Goal: Find specific page/section: Find specific page/section

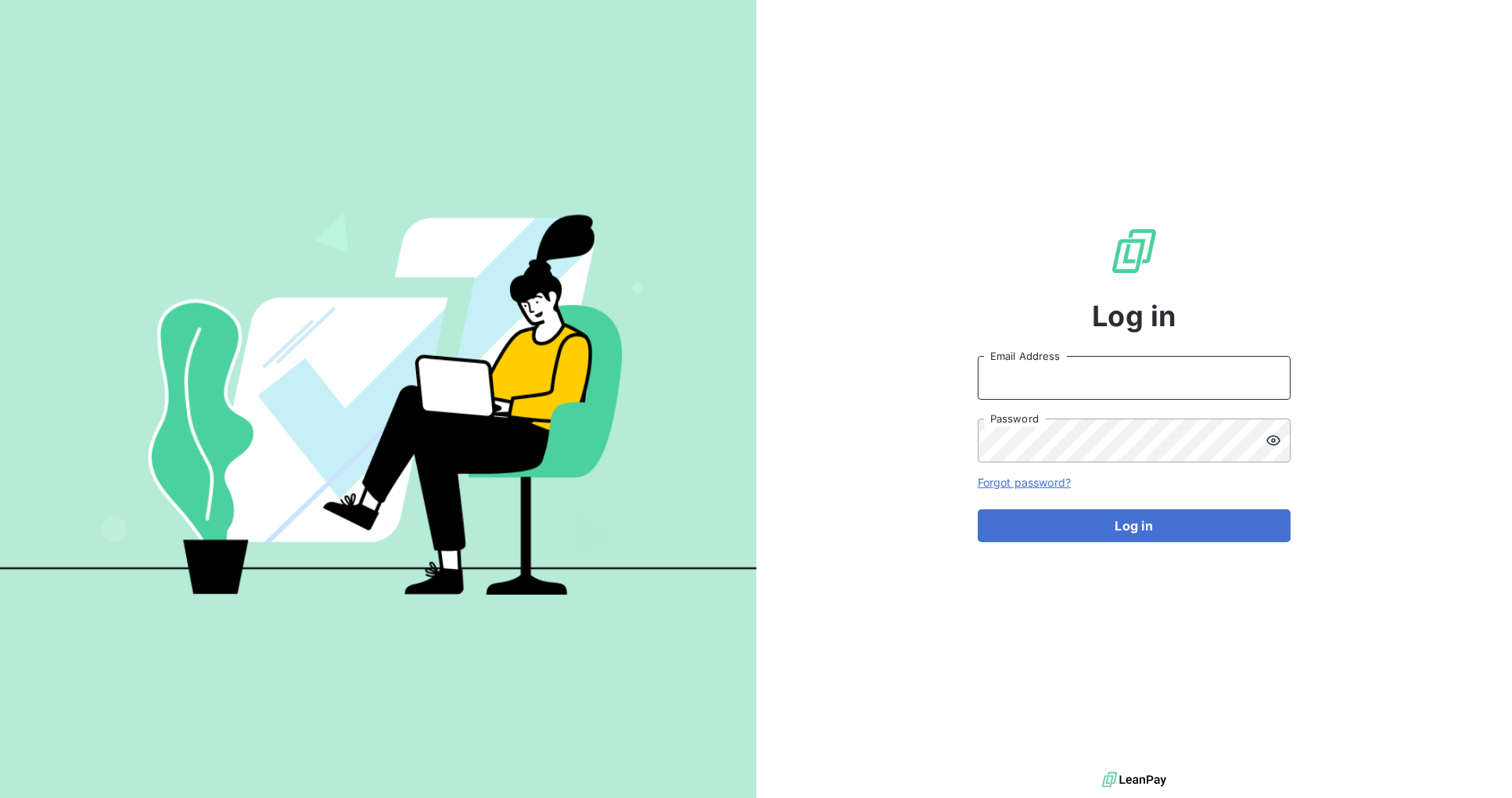
type input "[PERSON_NAME][EMAIL_ADDRESS][DOMAIN_NAME]"
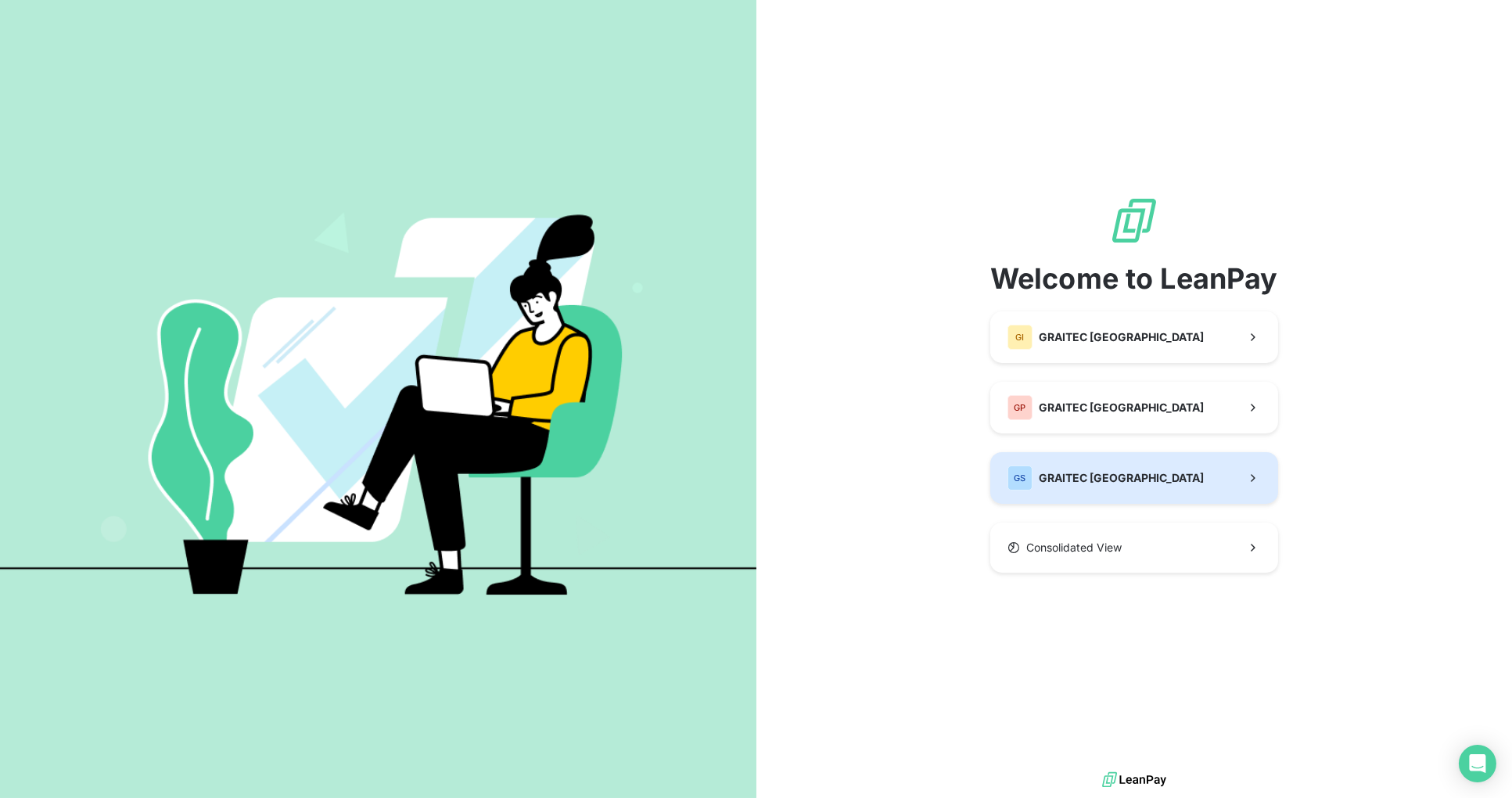
click at [1157, 474] on button "GS GRAITEC [GEOGRAPHIC_DATA]" at bounding box center [1134, 478] width 288 height 52
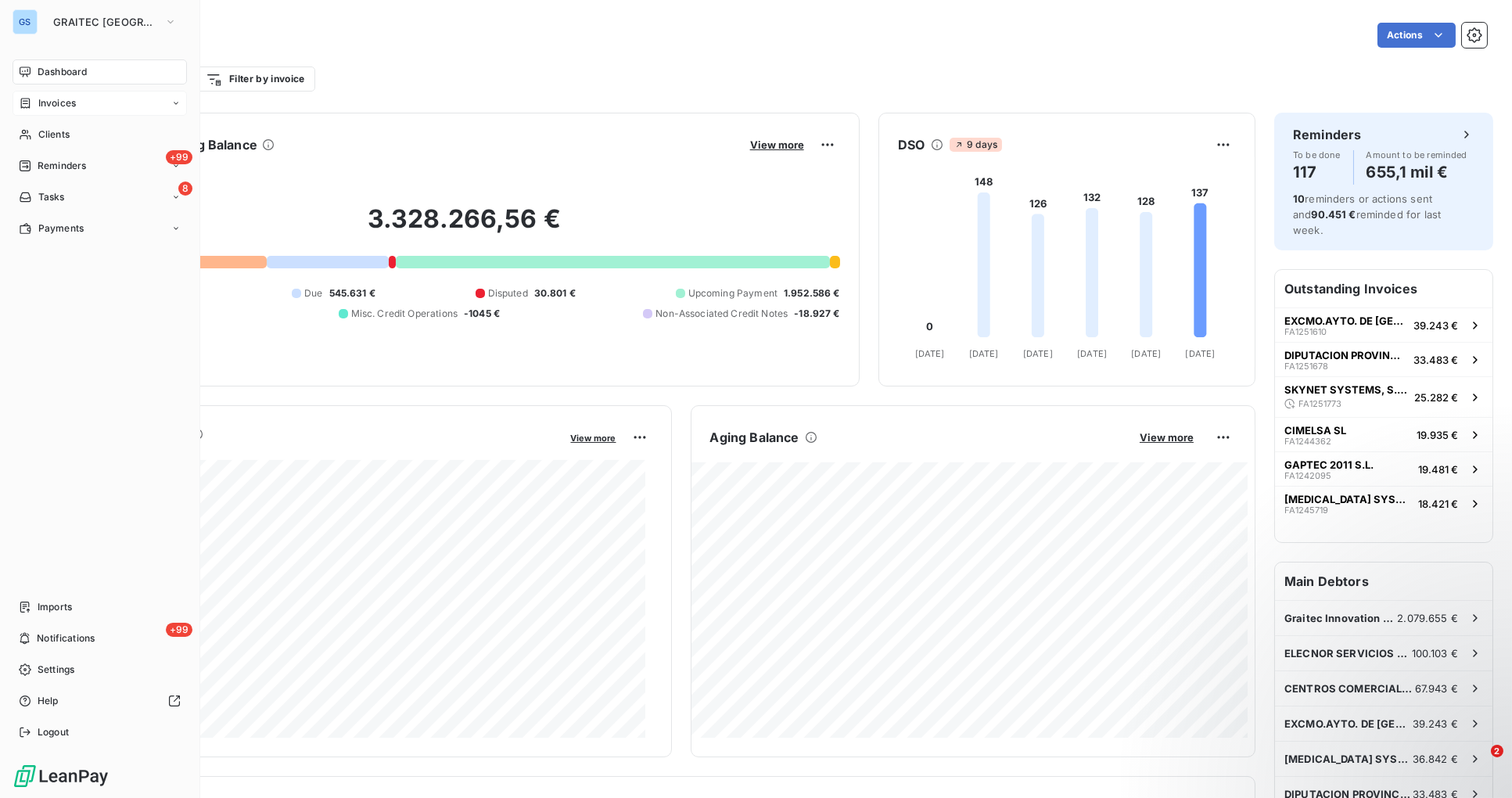
click at [69, 103] on span "Invoices" at bounding box center [57, 103] width 38 height 14
click at [68, 102] on span "Invoices" at bounding box center [57, 103] width 38 height 14
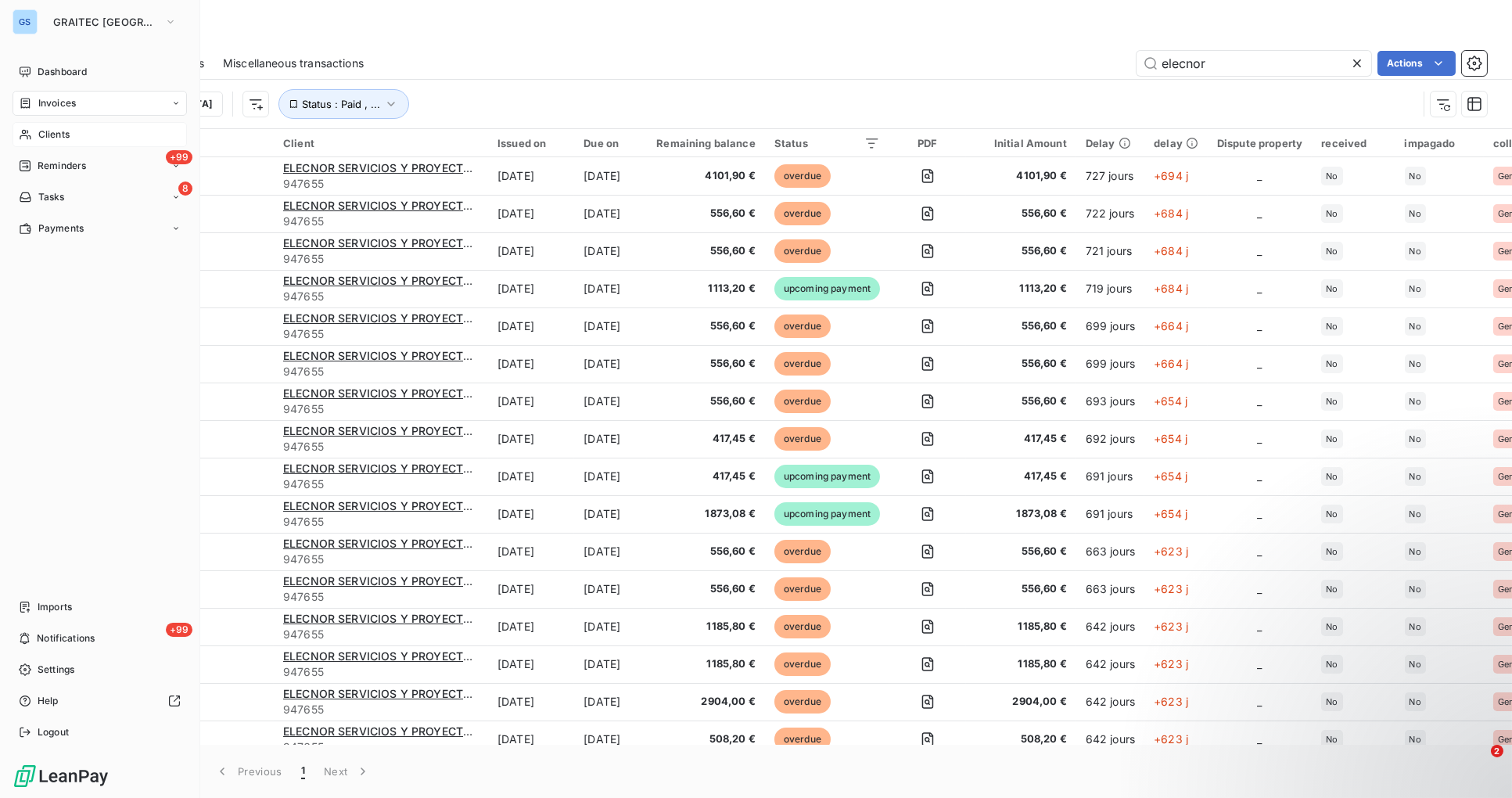
type input "elecnor"
click at [59, 132] on span "Clients" at bounding box center [54, 134] width 32 height 14
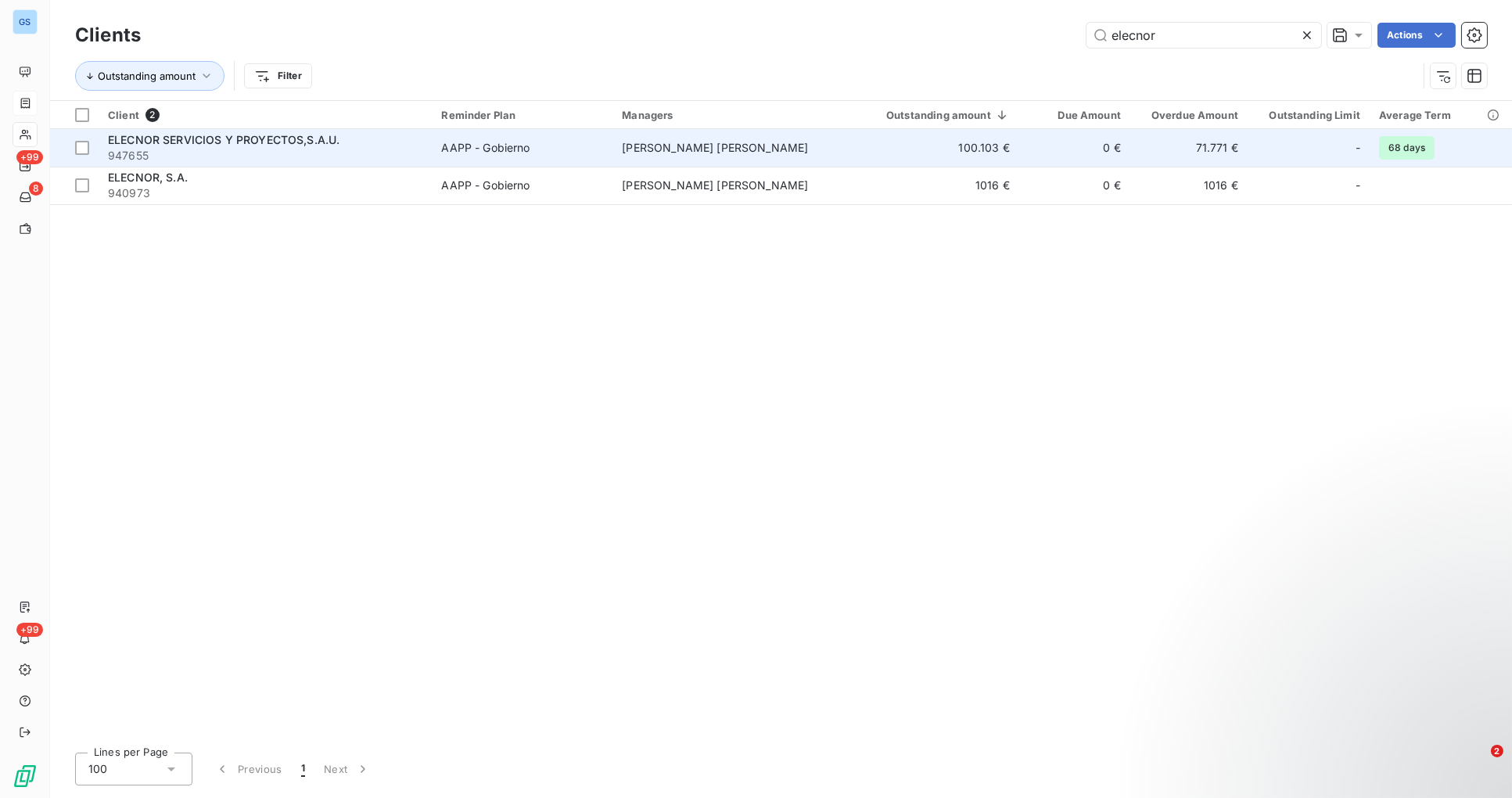
type input "elecnor"
click at [521, 145] on div "AAPP - Gobierno" at bounding box center [485, 148] width 89 height 16
